Goal: Find specific page/section: Find specific page/section

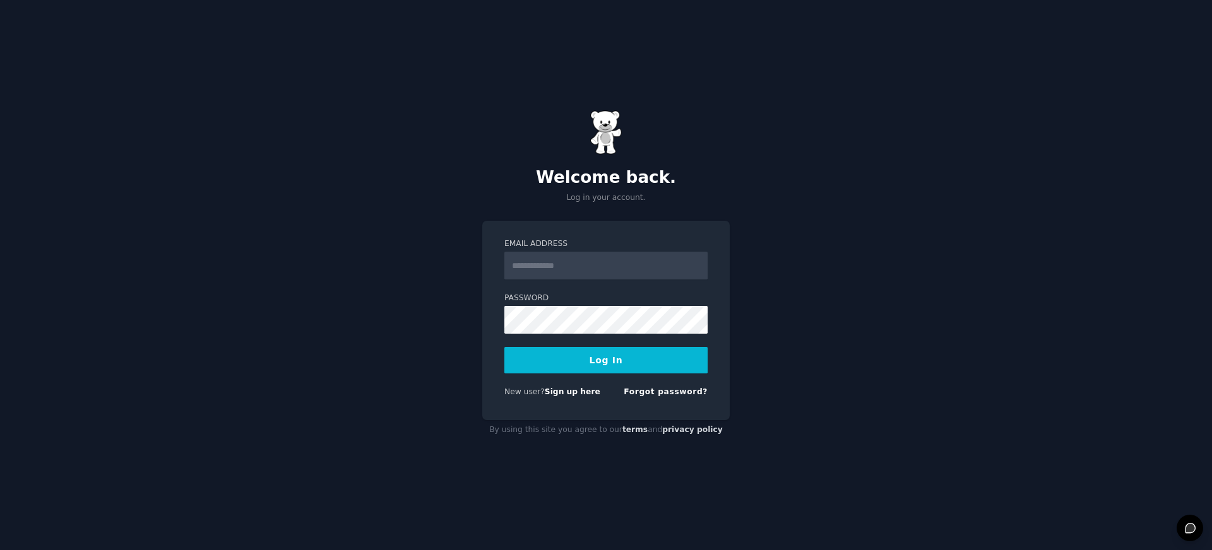
type input "**********"
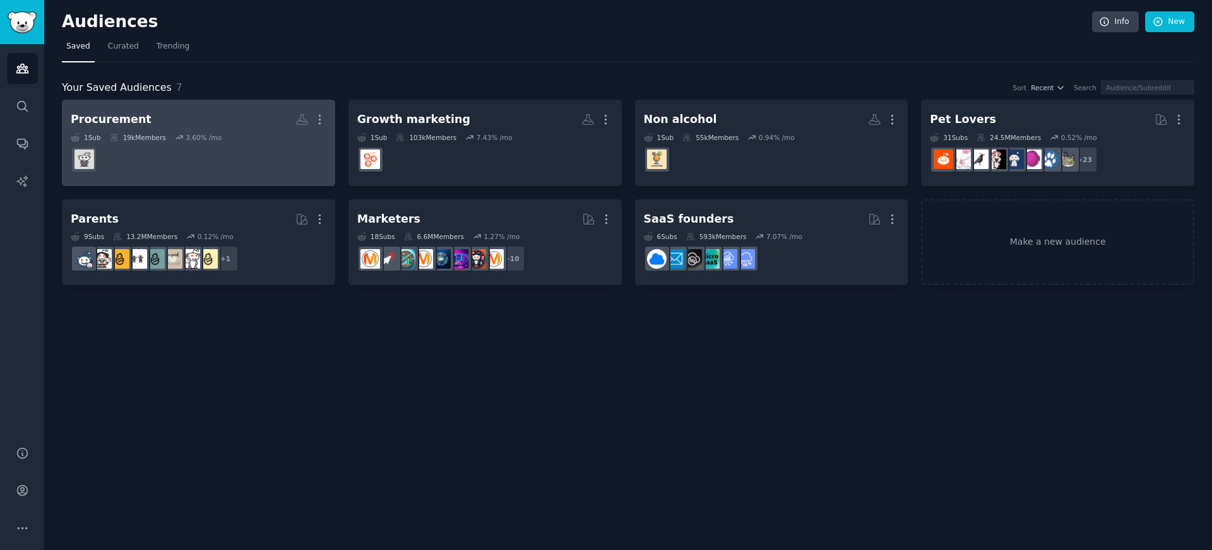
click at [204, 124] on h2 "Procurement More" at bounding box center [199, 120] width 256 height 22
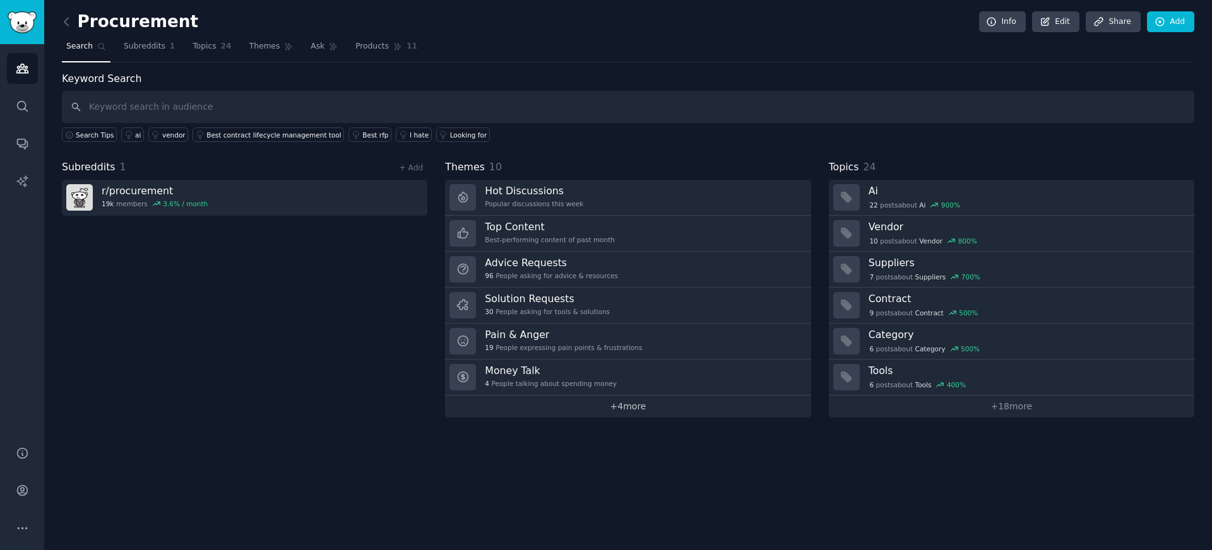
click at [616, 410] on link "+ 4 more" at bounding box center [627, 407] width 365 height 22
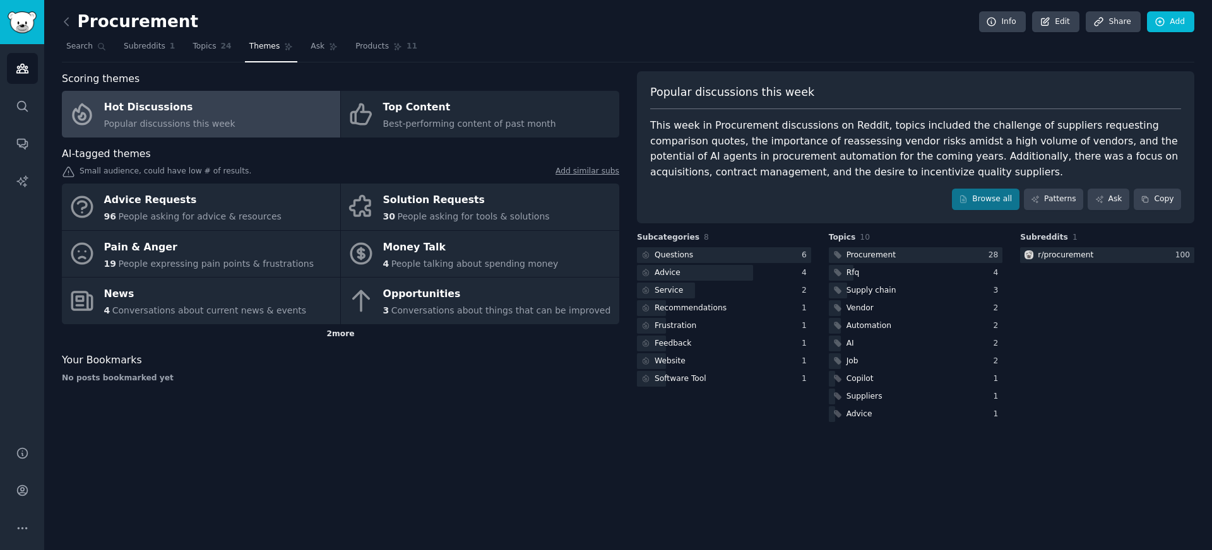
click at [334, 336] on div "2 more" at bounding box center [340, 334] width 557 height 20
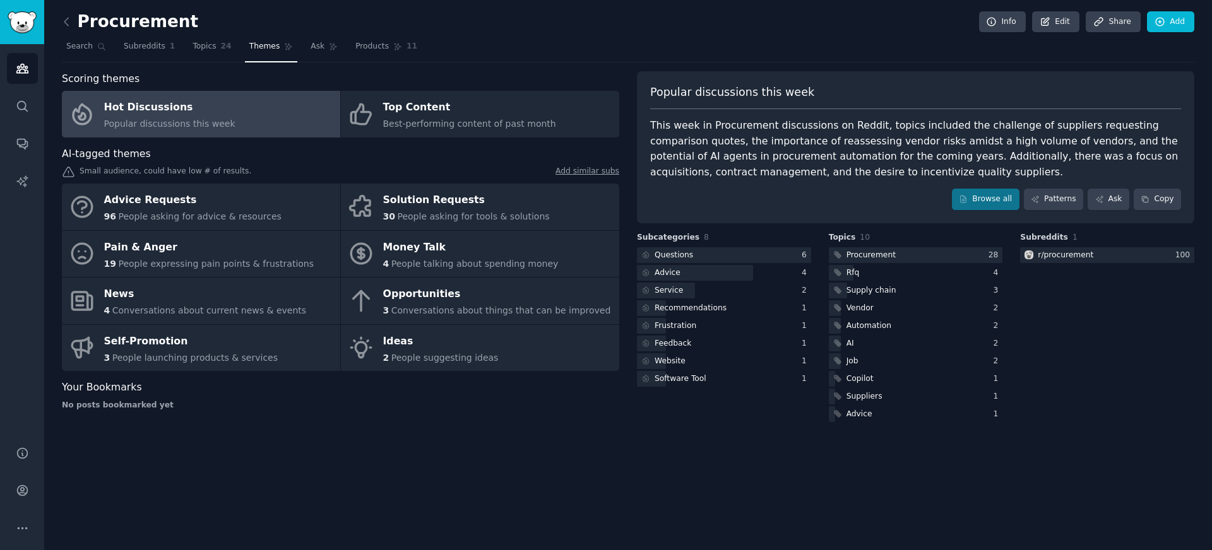
click at [77, 14] on h2 "Procurement" at bounding box center [130, 22] width 136 height 20
click at [71, 17] on icon at bounding box center [66, 21] width 13 height 13
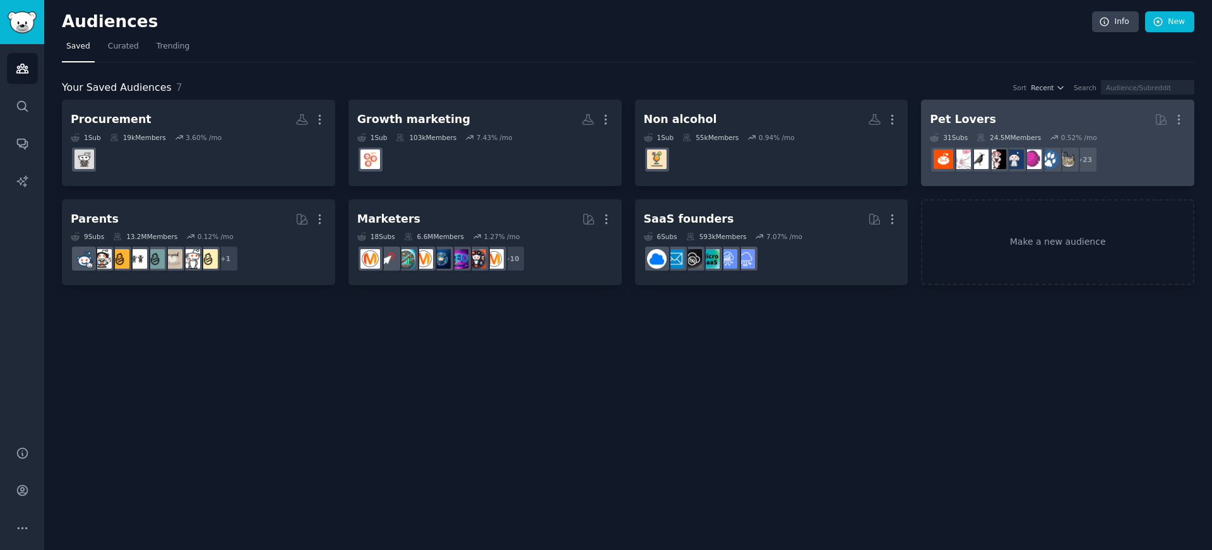
click at [971, 122] on div "Pet Lovers" at bounding box center [963, 120] width 66 height 16
